Goal: Task Accomplishment & Management: Use online tool/utility

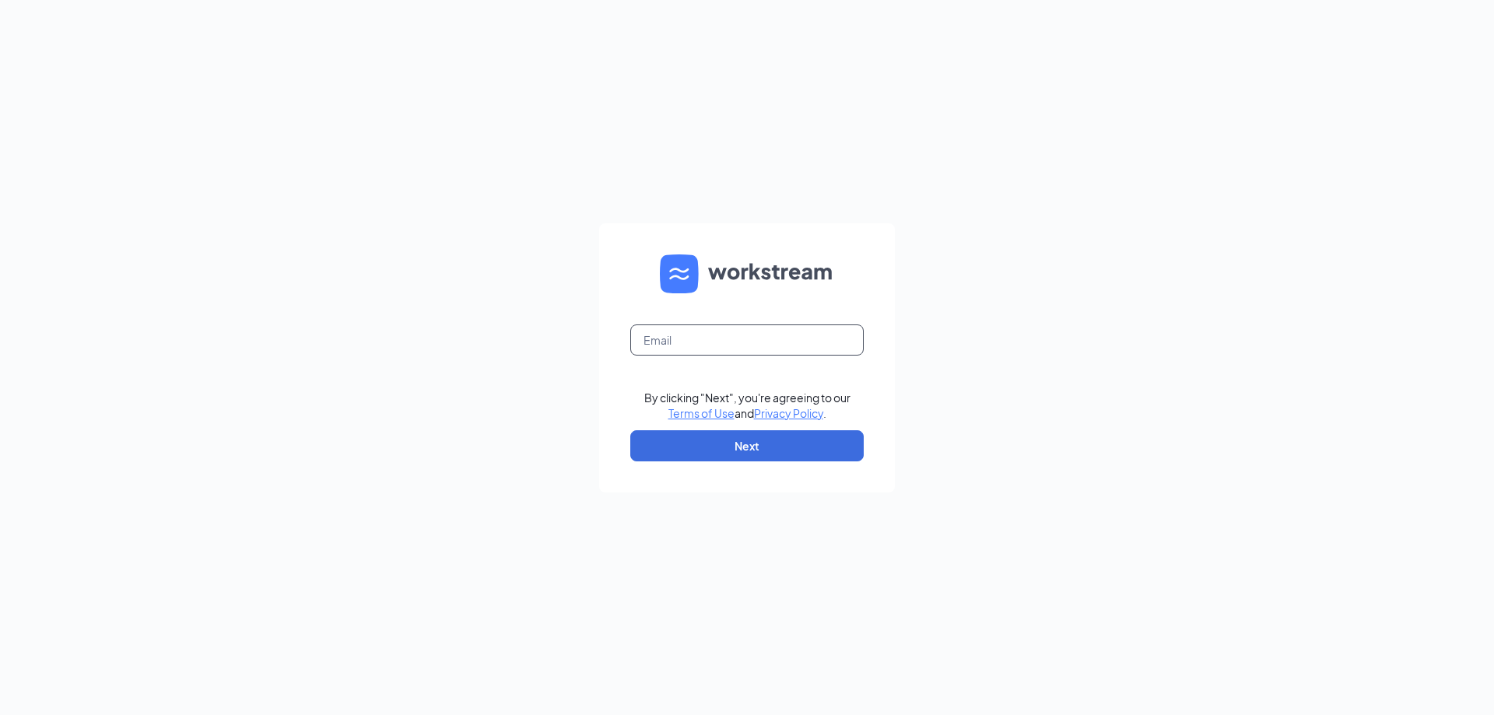
click at [755, 333] on input "text" at bounding box center [746, 339] width 233 height 31
type input "[EMAIL_ADDRESS][DOMAIN_NAME]"
click at [782, 448] on button "Next" at bounding box center [746, 445] width 233 height 31
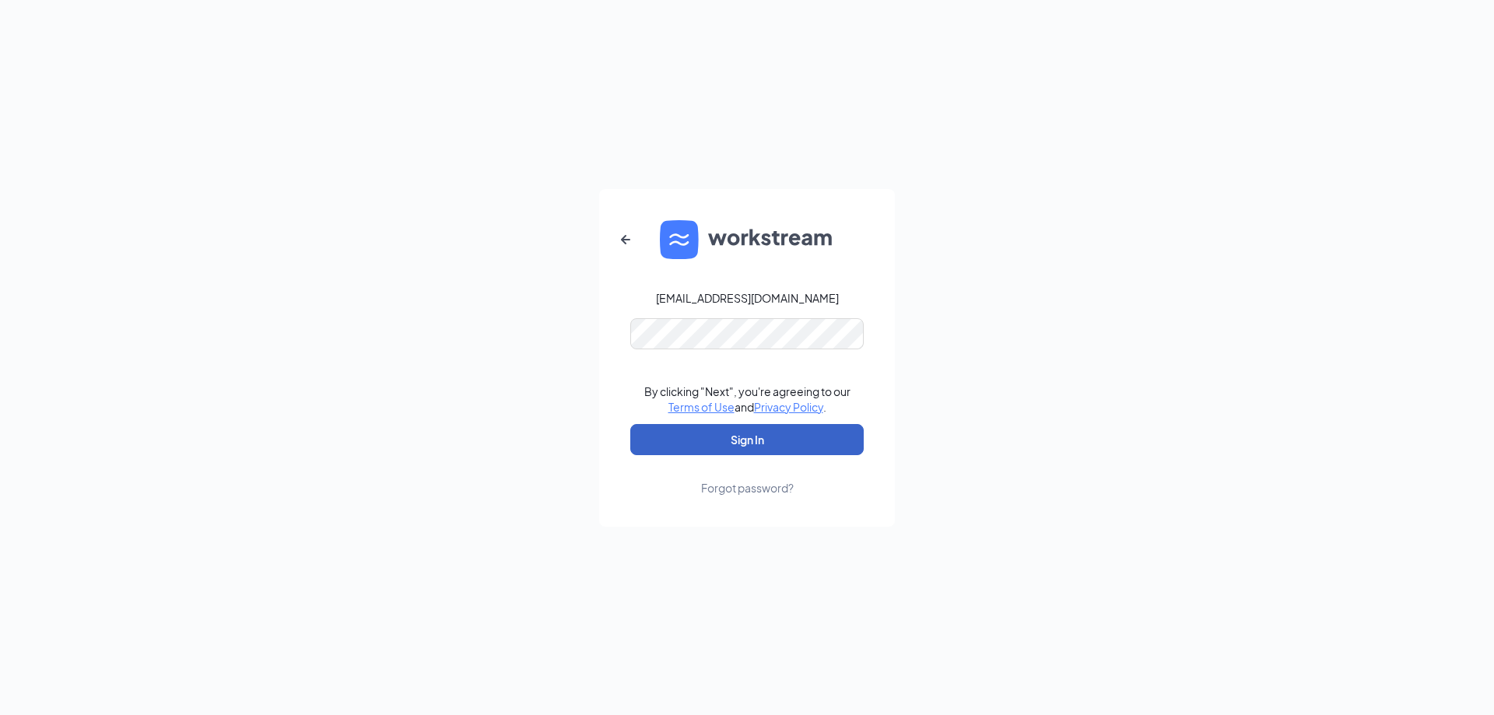
click at [789, 433] on button "Sign In" at bounding box center [746, 439] width 233 height 31
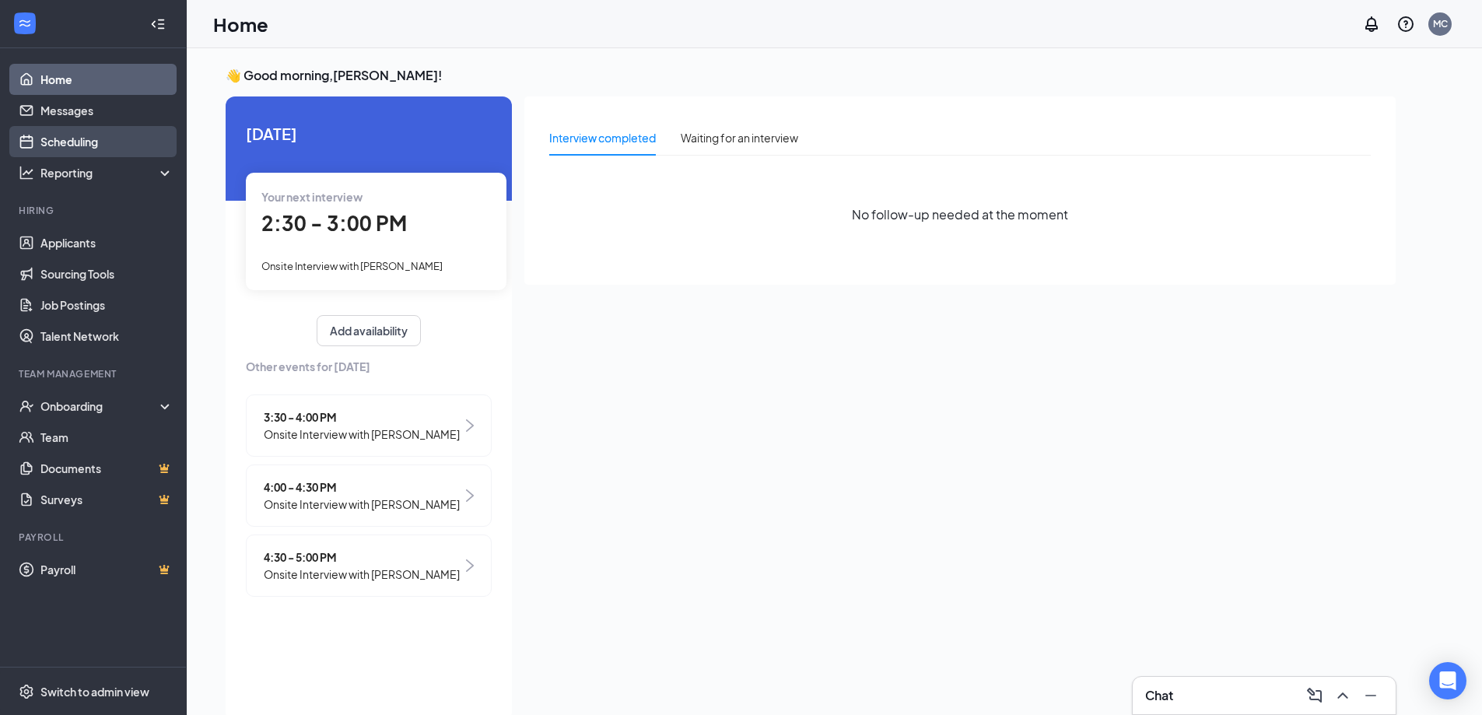
click at [111, 135] on link "Scheduling" at bounding box center [106, 141] width 133 height 31
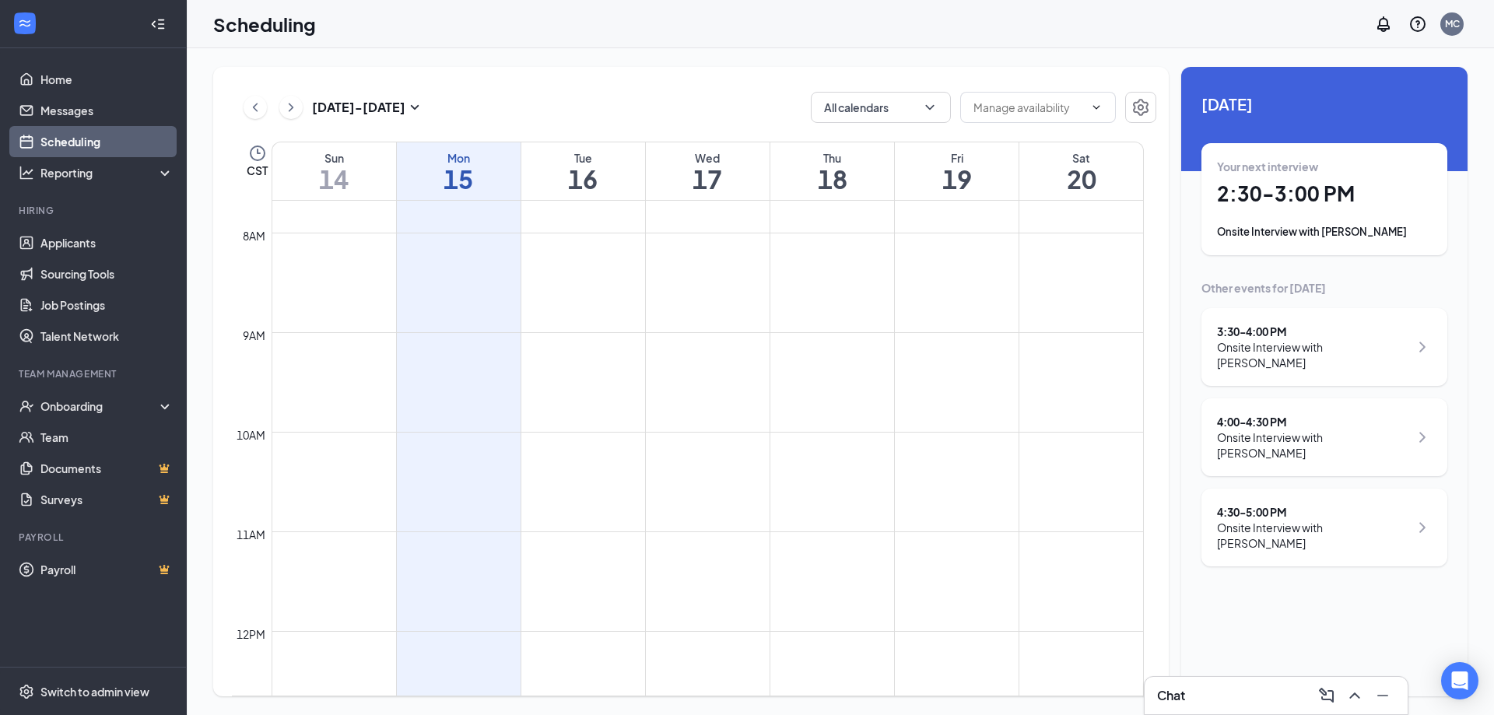
scroll to position [1197, 0]
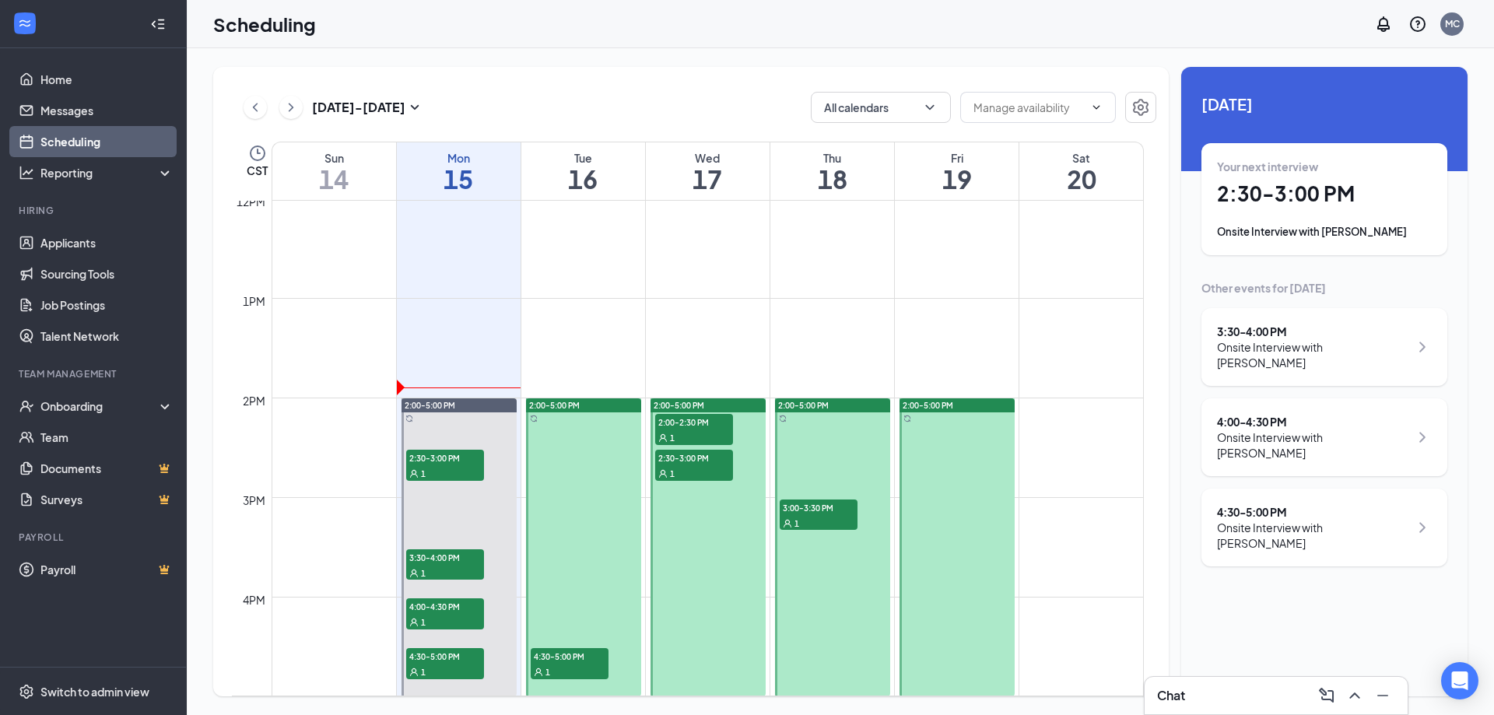
click at [576, 658] on span "4:30-5:00 PM" at bounding box center [570, 656] width 78 height 16
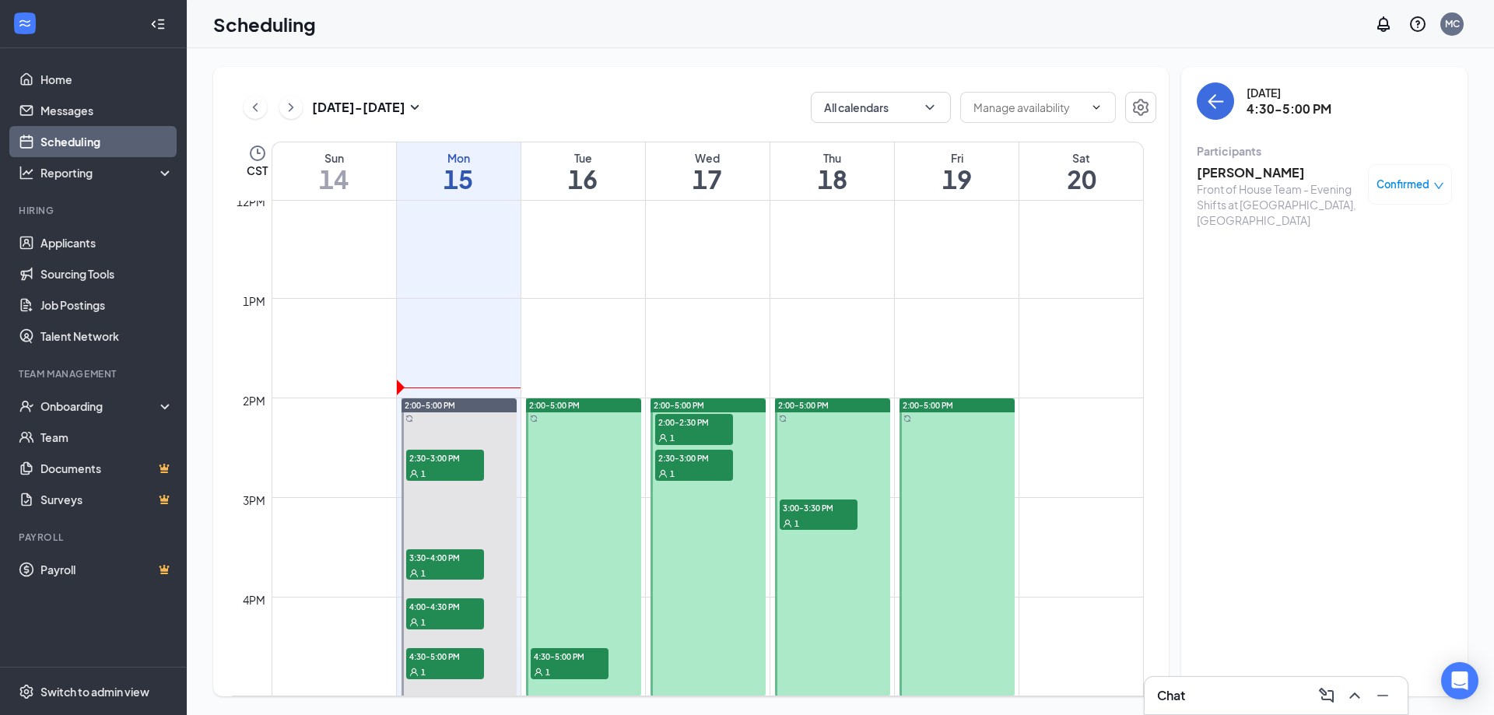
click at [677, 427] on span "2:00-2:30 PM" at bounding box center [694, 422] width 78 height 16
click at [685, 450] on span "2:30-3:00 PM" at bounding box center [694, 458] width 78 height 16
click at [831, 525] on div "1" at bounding box center [819, 523] width 78 height 16
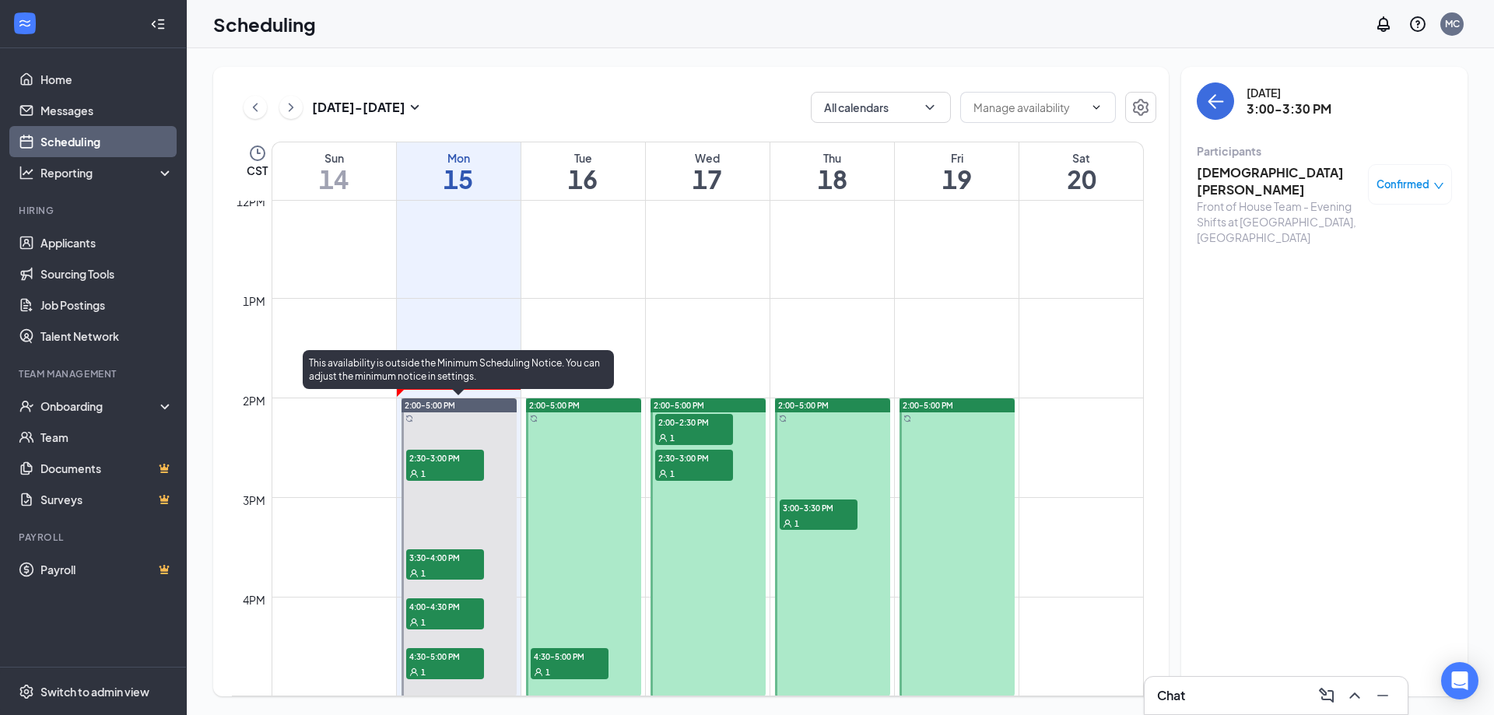
click at [447, 468] on div "1" at bounding box center [445, 473] width 78 height 16
